Goal: Check status: Check status

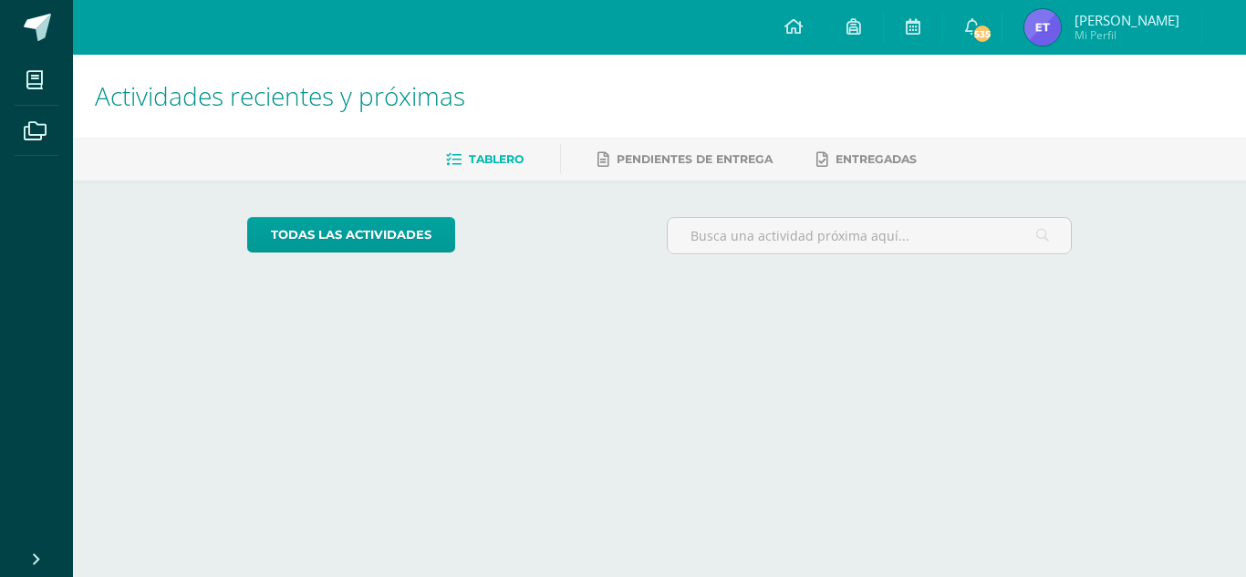
click at [1129, 28] on span "Mi Perfil" at bounding box center [1126, 35] width 105 height 16
click at [1061, 26] on img at bounding box center [1042, 27] width 36 height 36
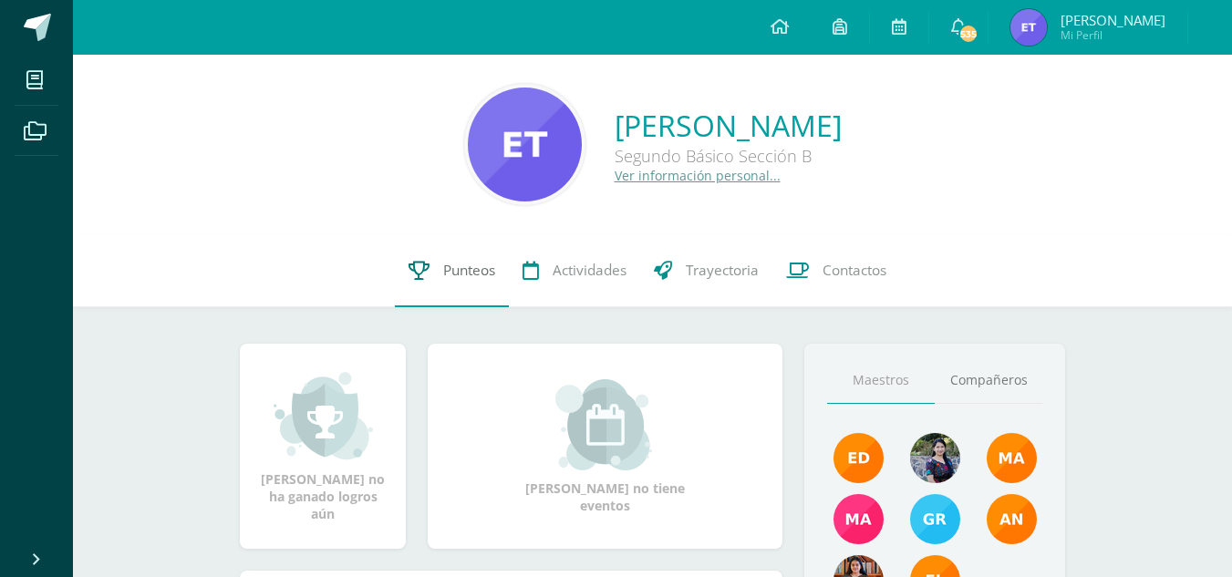
click at [473, 280] on span "Punteos" at bounding box center [469, 270] width 52 height 19
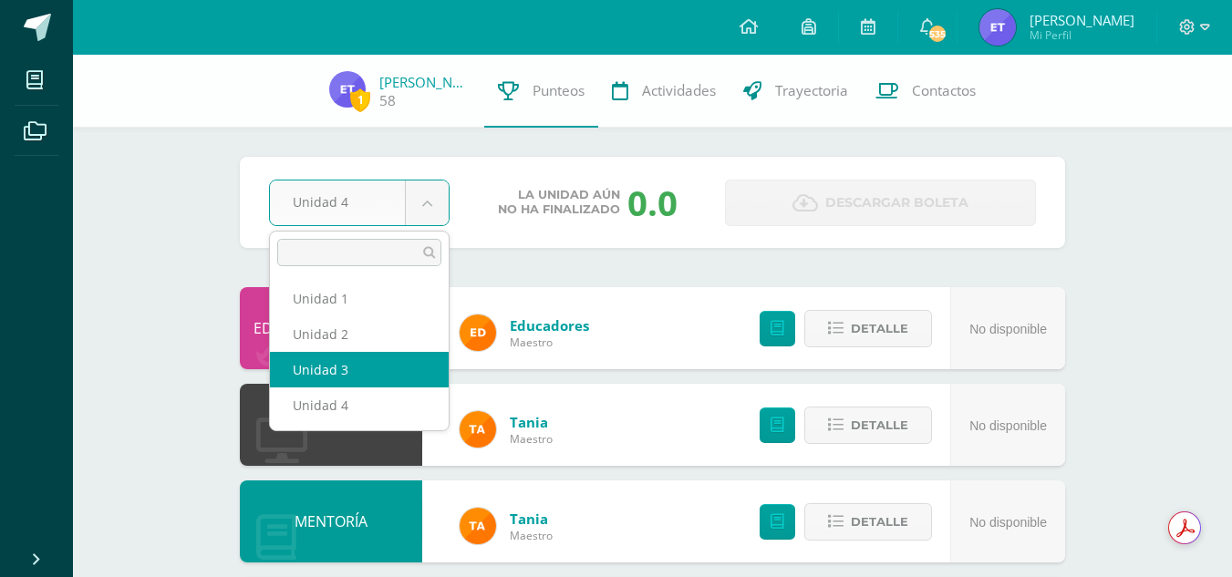
select select "Unidad 3"
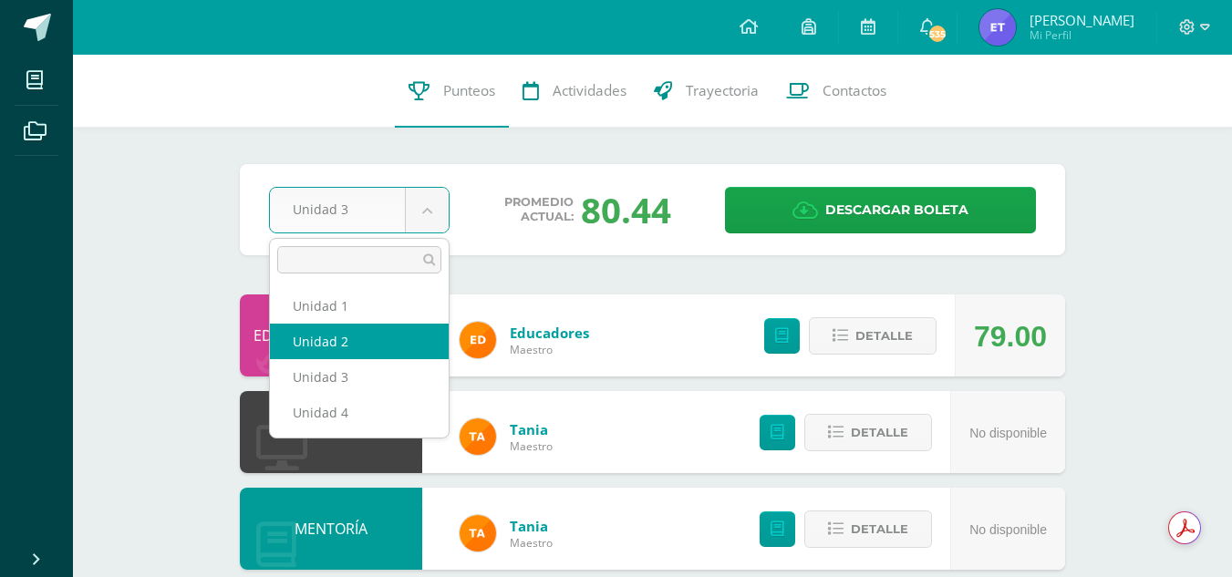
select select "Unidad 2"
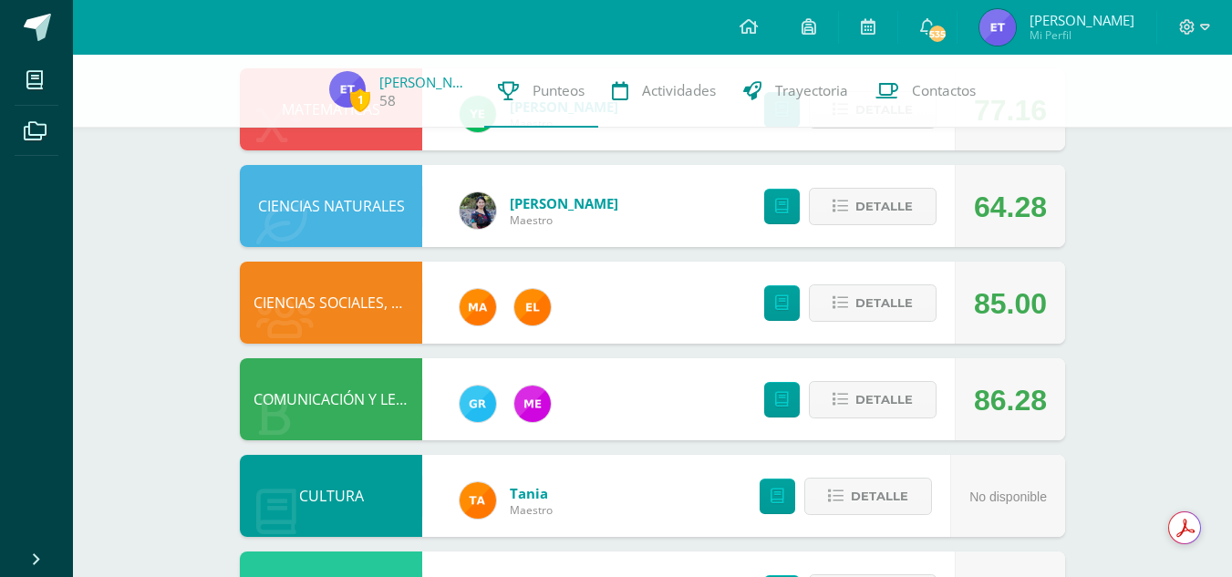
scroll to position [515, 0]
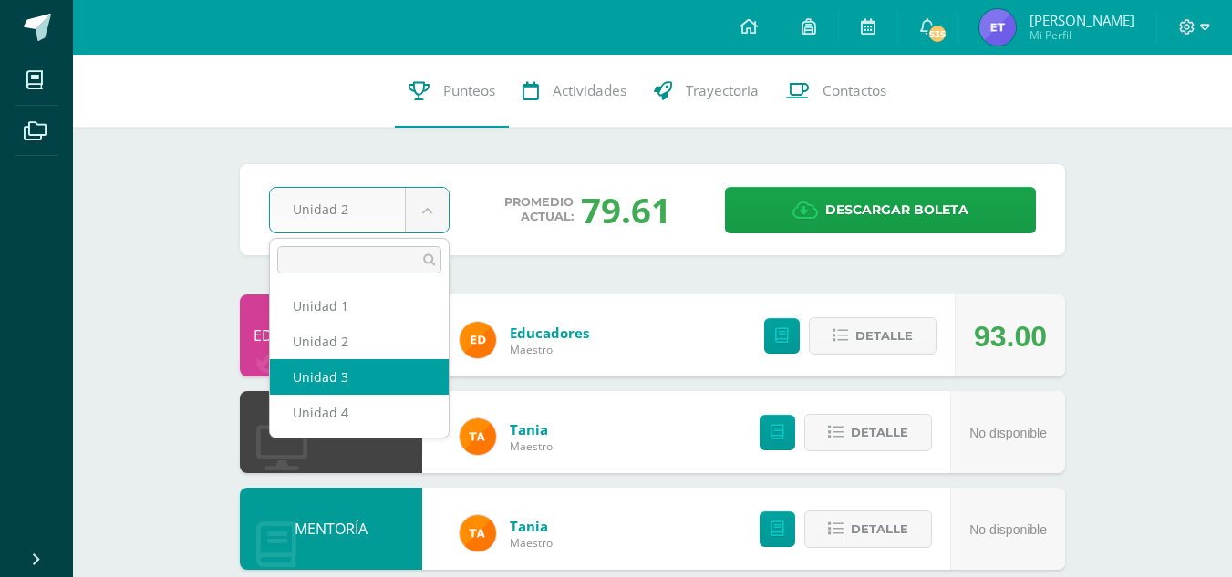
select select "Unidad 3"
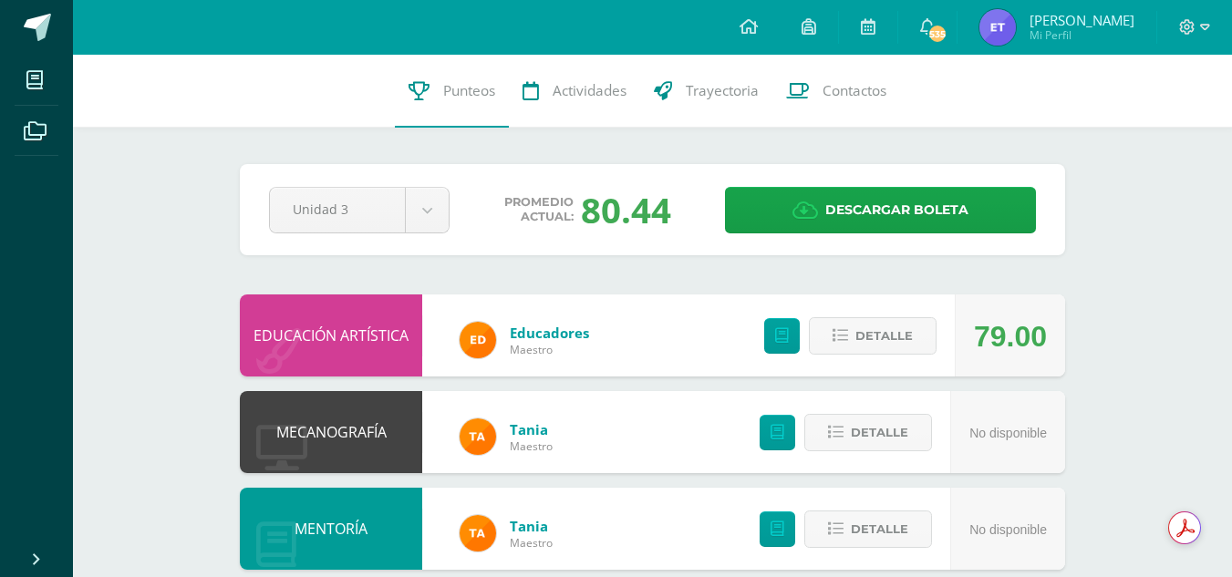
scroll to position [1, 0]
